Goal: Task Accomplishment & Management: Manage account settings

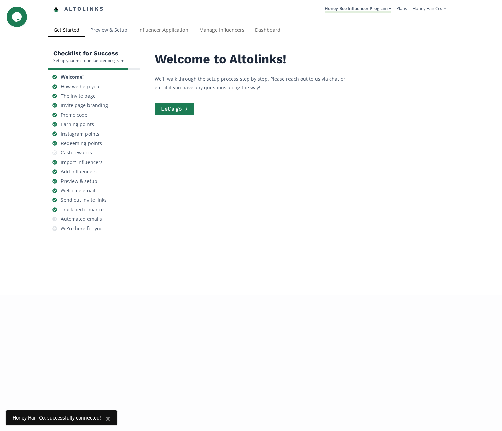
click at [103, 28] on link "Preview & Setup" at bounding box center [109, 31] width 48 height 14
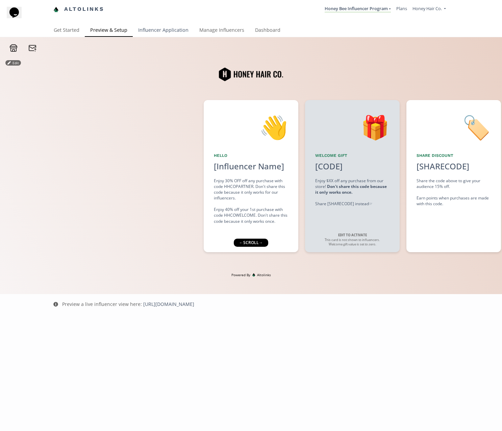
click at [166, 31] on link "Influencer Application" at bounding box center [163, 31] width 61 height 14
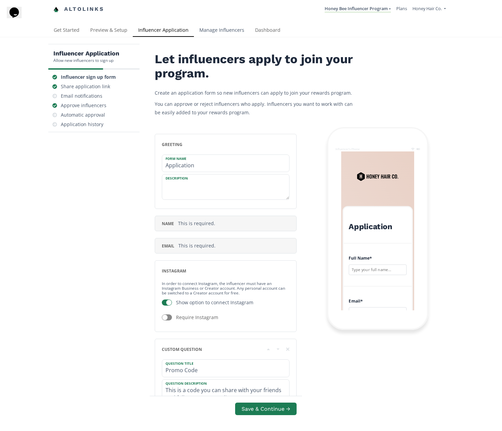
click at [220, 32] on link "Manage Influencers" at bounding box center [222, 31] width 56 height 14
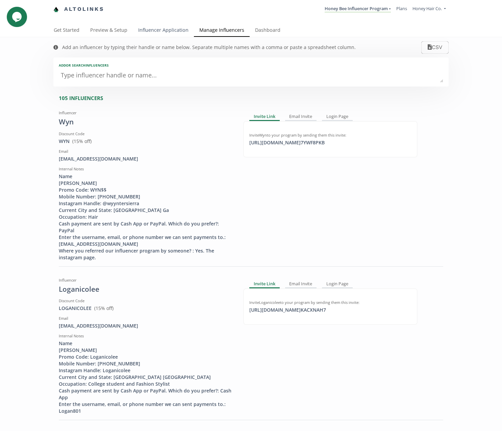
click at [149, 30] on link "Influencer Application" at bounding box center [163, 31] width 61 height 14
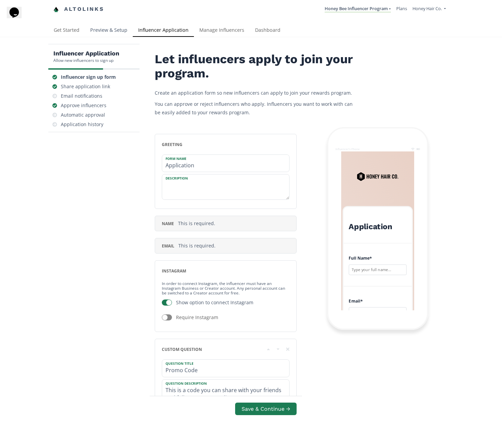
click at [104, 30] on link "Preview & Setup" at bounding box center [109, 31] width 48 height 14
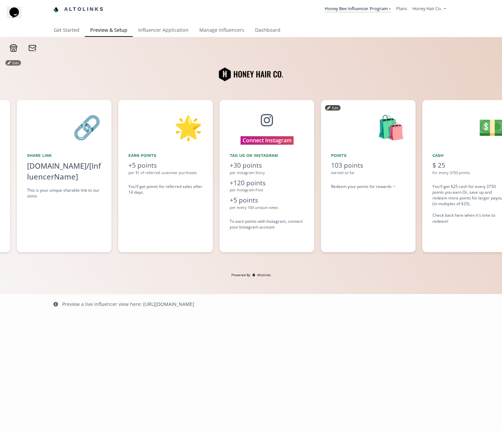
scroll to position [0, 507]
